Goal: Task Accomplishment & Management: Use online tool/utility

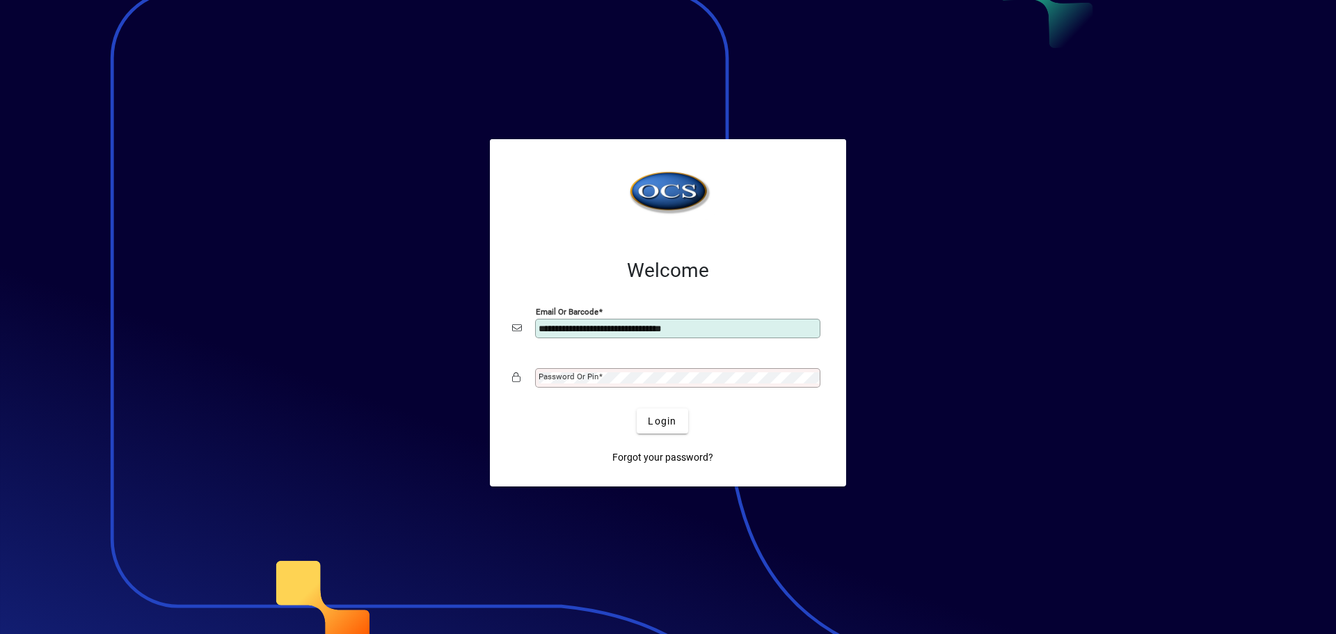
type input "**********"
click at [637, 408] on button "Login" at bounding box center [662, 420] width 51 height 25
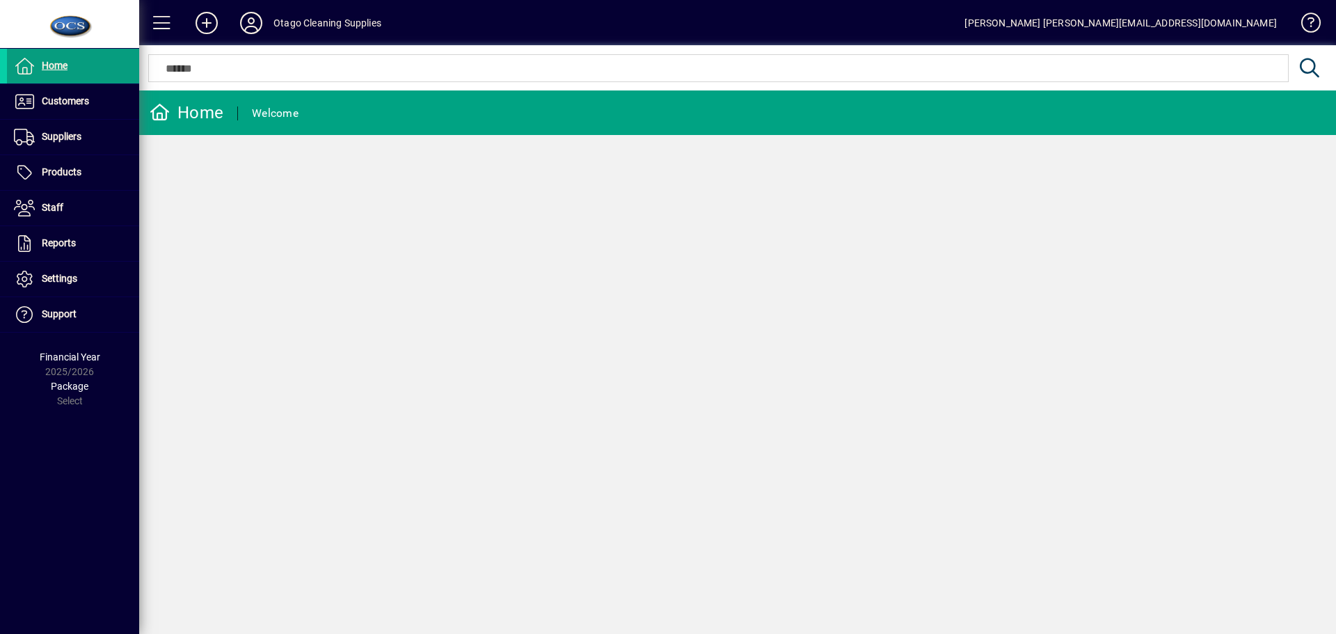
click at [667, 344] on div "Home Welcome" at bounding box center [737, 361] width 1197 height 543
click at [978, 499] on div "Home Welcome" at bounding box center [737, 361] width 1197 height 543
click at [815, 478] on div "Home Welcome" at bounding box center [737, 361] width 1197 height 543
click at [568, 450] on div "Home Welcome" at bounding box center [737, 361] width 1197 height 543
click at [575, 250] on div "Home Welcome" at bounding box center [737, 361] width 1197 height 543
